Goal: Task Accomplishment & Management: Use online tool/utility

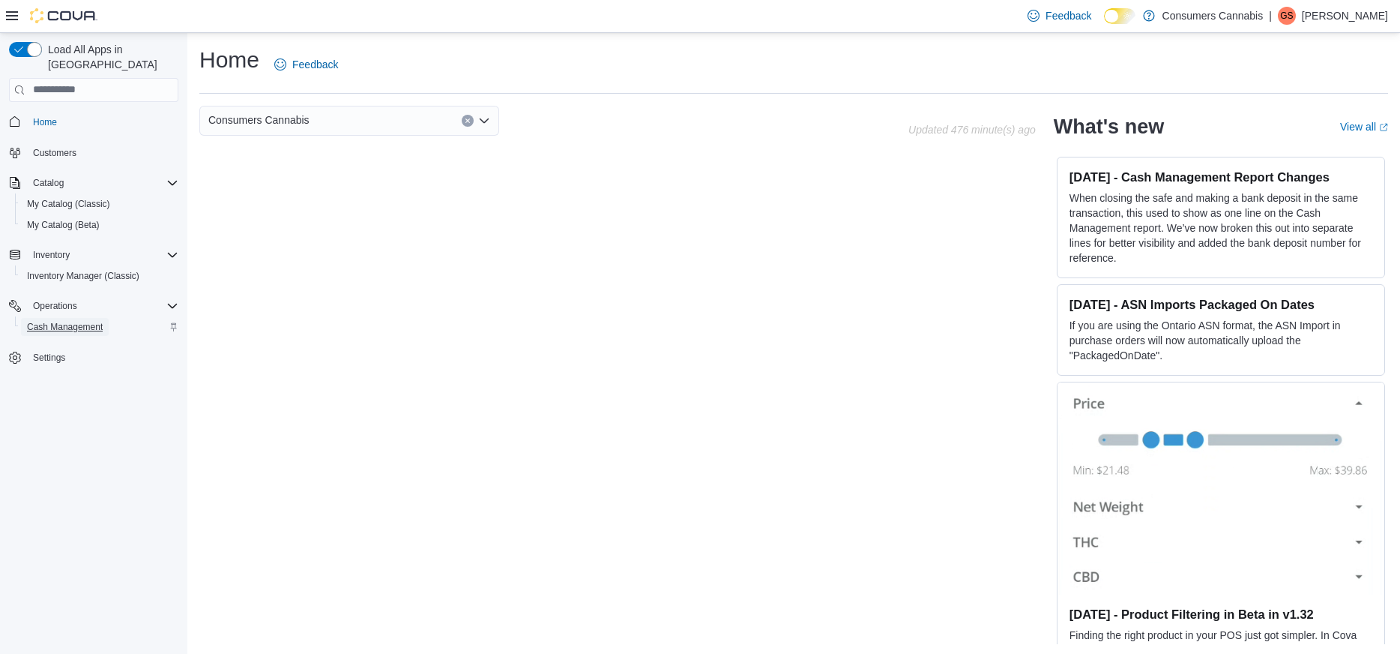
click at [76, 319] on span "Cash Management" at bounding box center [65, 327] width 76 height 18
click at [71, 318] on span "Cash Management" at bounding box center [65, 327] width 76 height 18
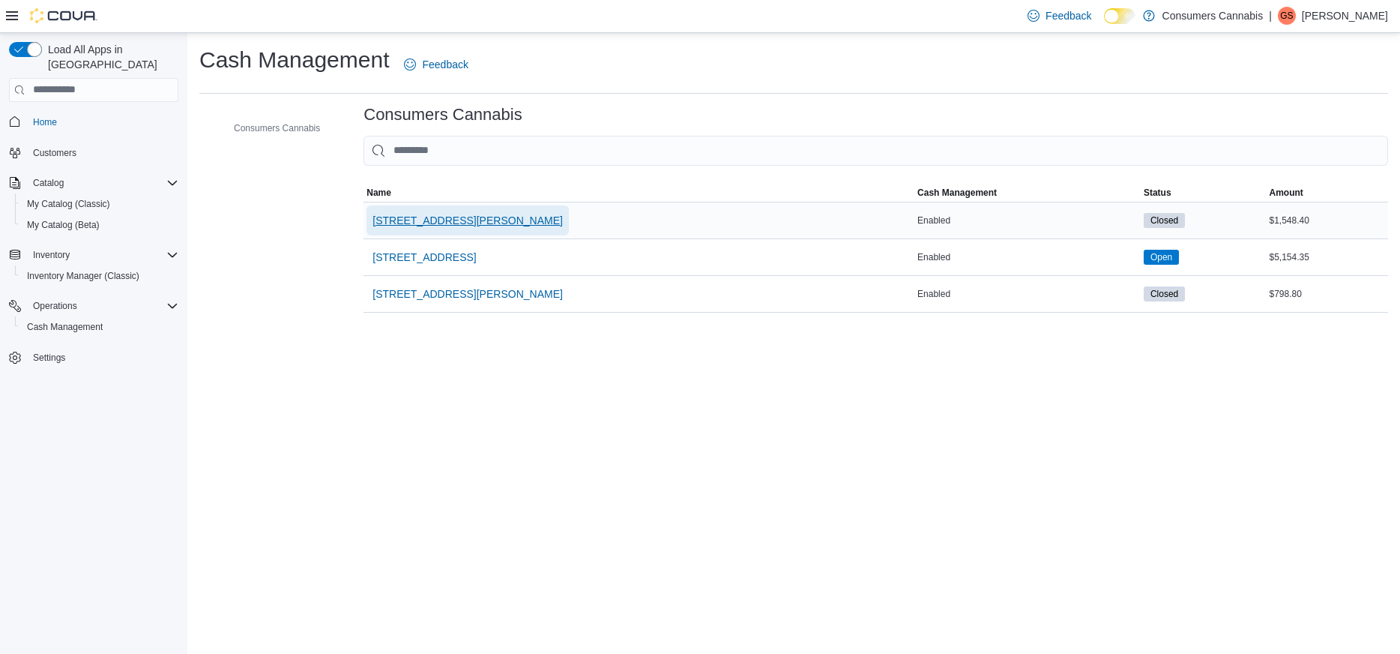
click at [424, 226] on span "[STREET_ADDRESS][PERSON_NAME]" at bounding box center [468, 220] width 190 height 15
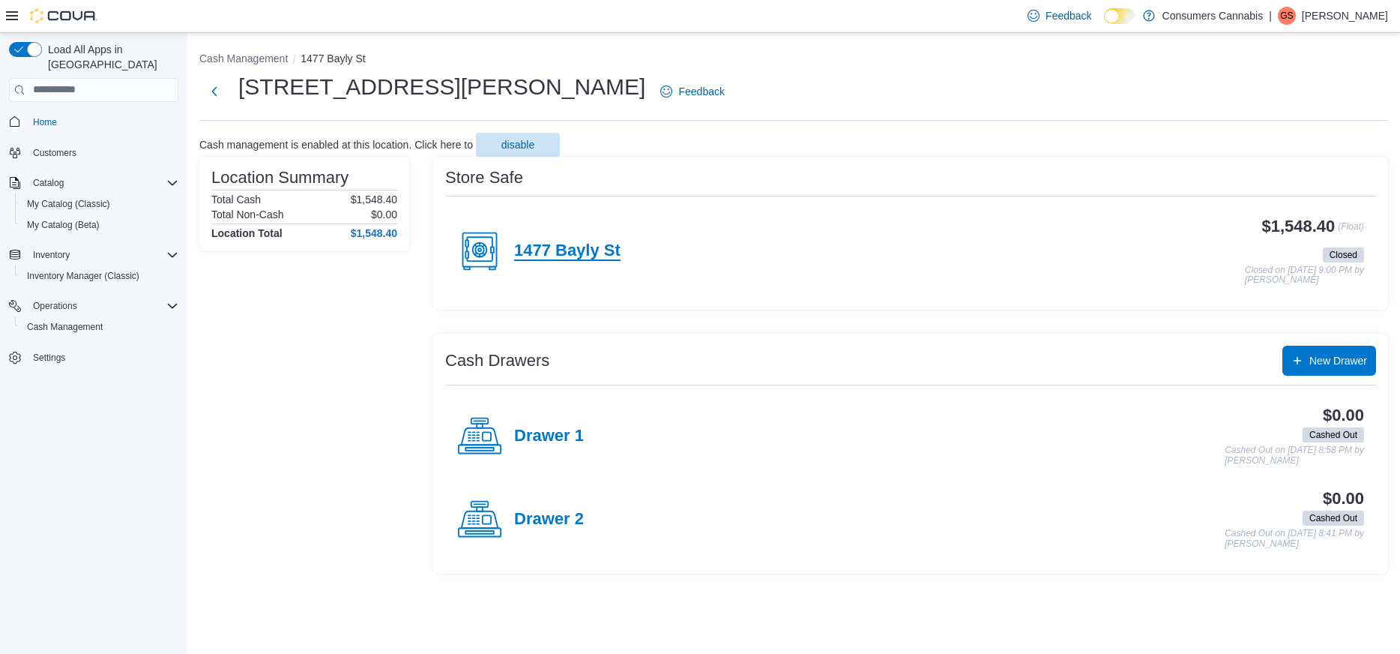
click at [534, 249] on h4 "1477 Bayly St" at bounding box center [567, 250] width 106 height 19
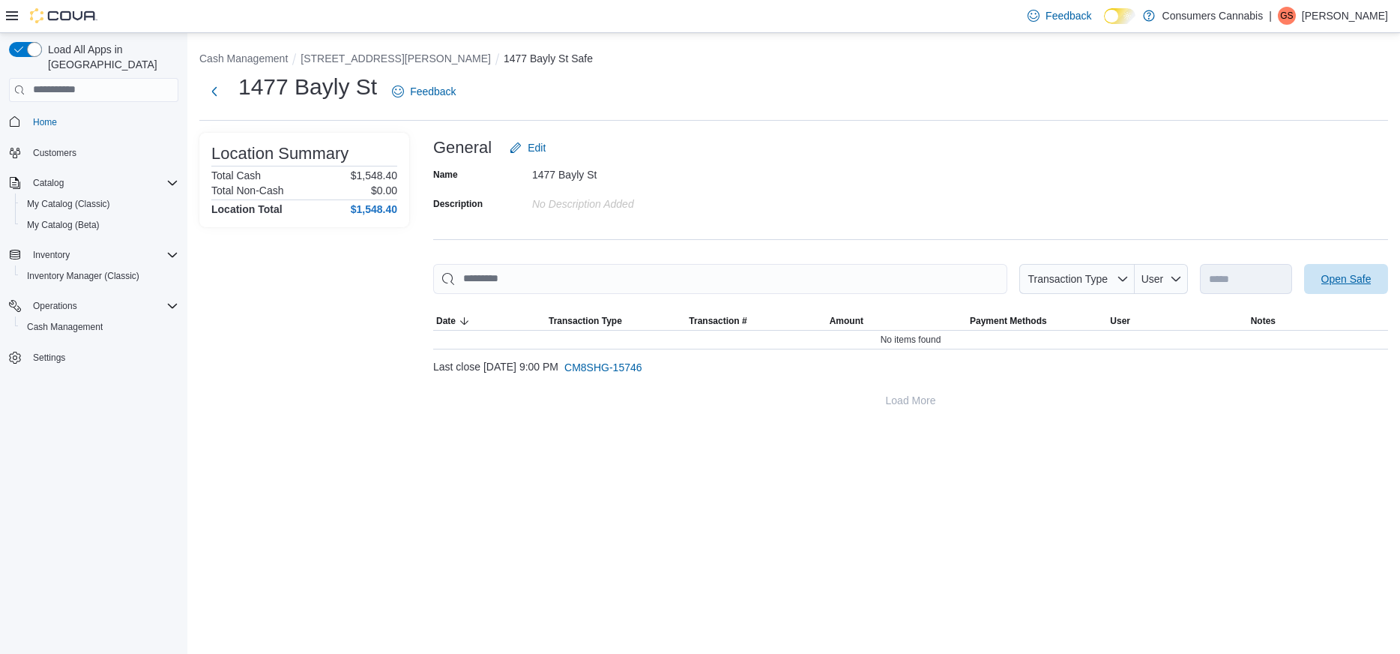
click at [1337, 290] on span "Open Safe" at bounding box center [1346, 279] width 66 height 30
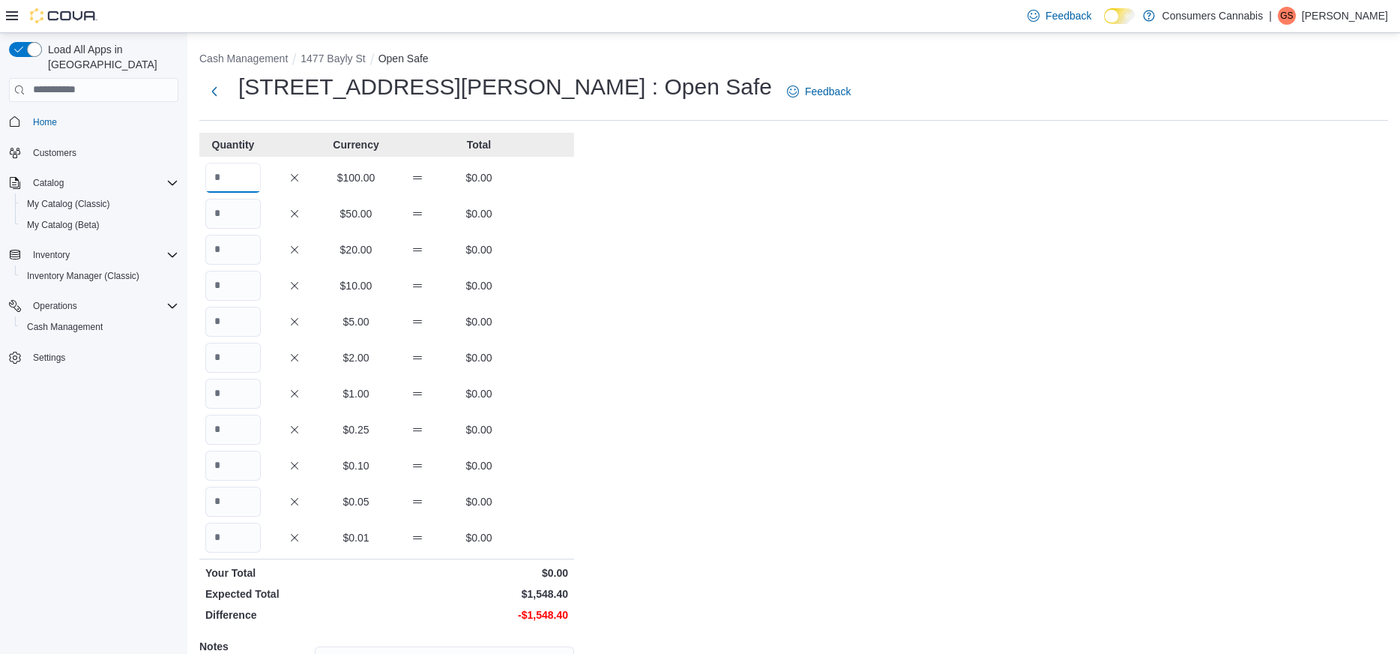
click at [252, 184] on input "Quantity" at bounding box center [232, 178] width 55 height 30
type input "**"
type input "*"
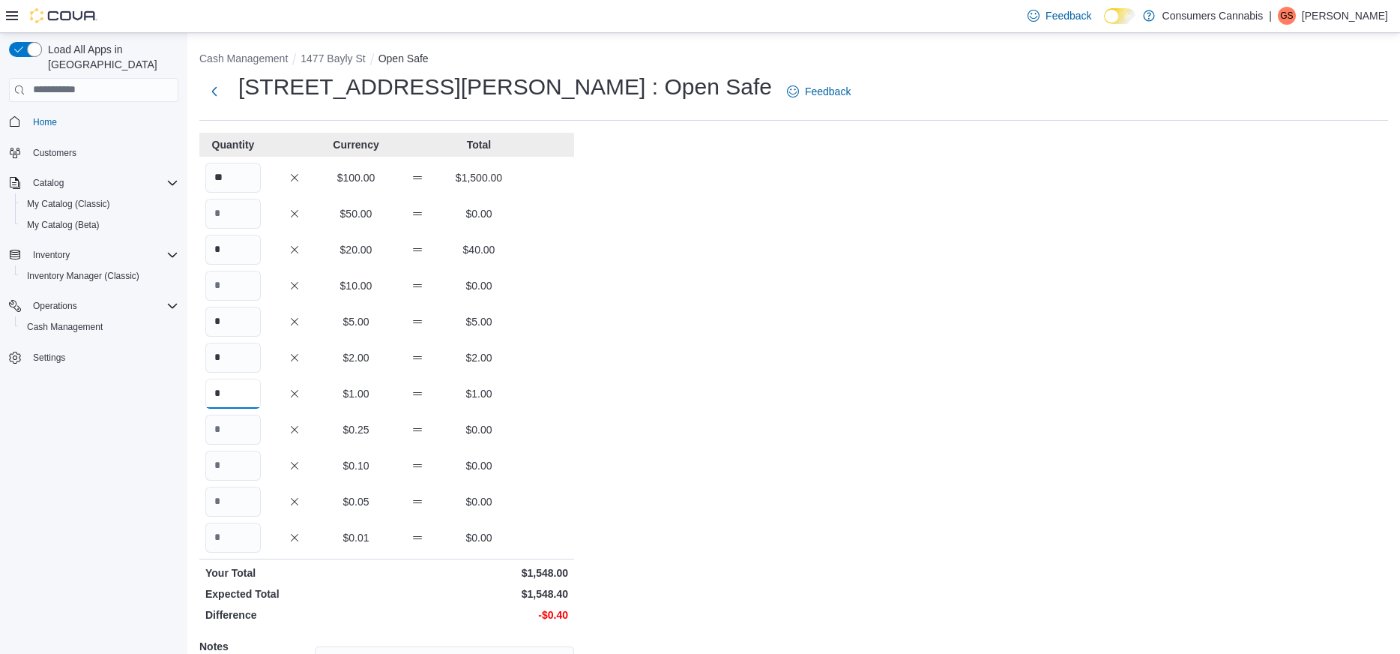
type input "*"
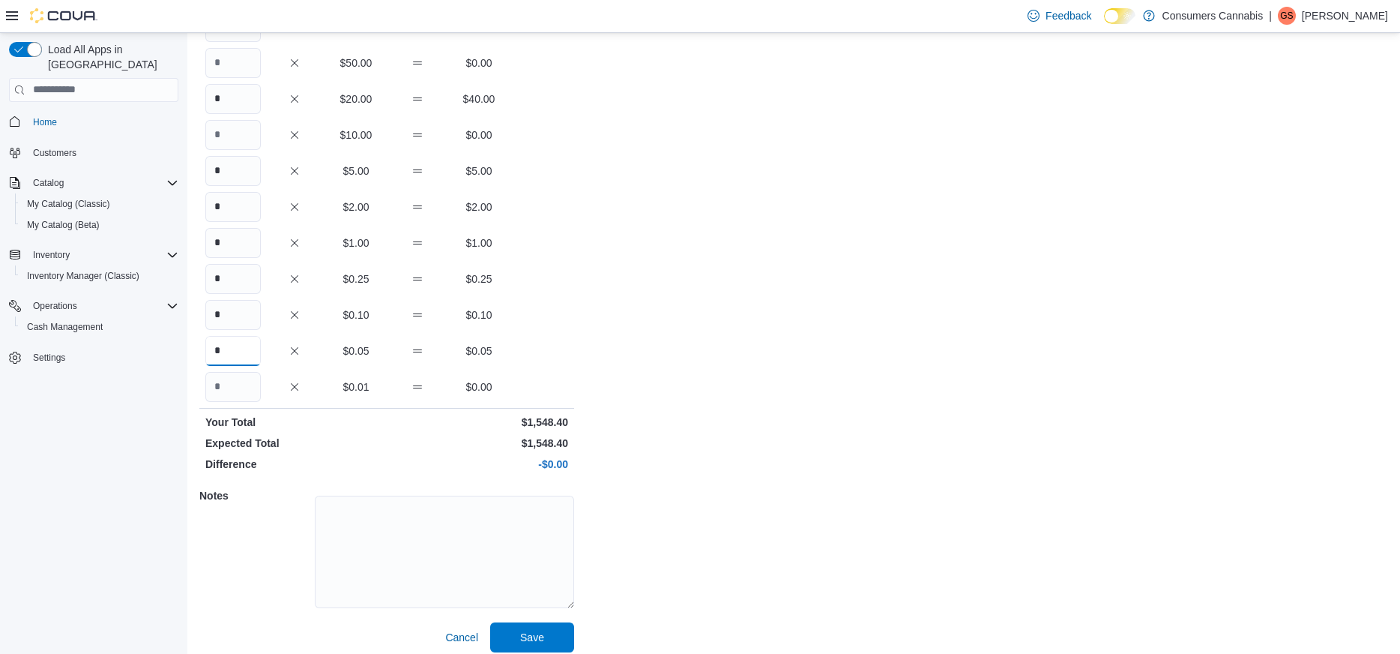
scroll to position [160, 0]
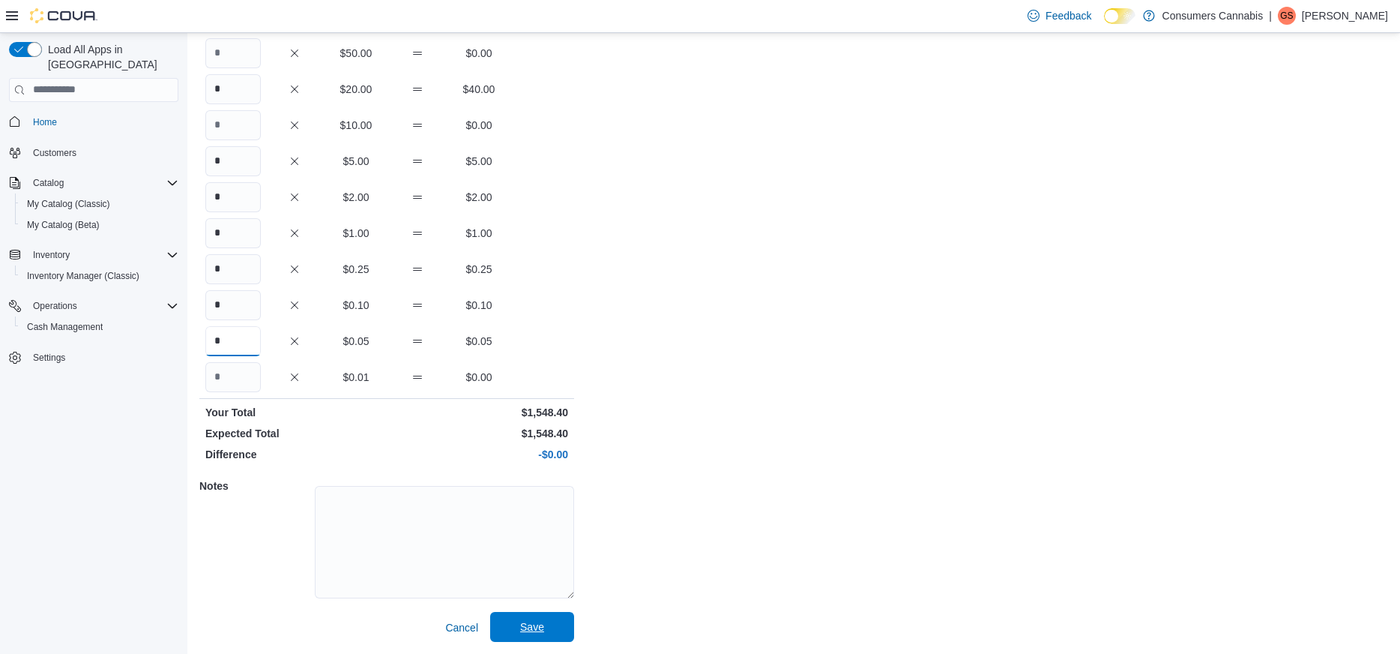
type input "*"
click at [552, 630] on span "Save" at bounding box center [532, 627] width 66 height 30
